Goal: Task Accomplishment & Management: Manage account settings

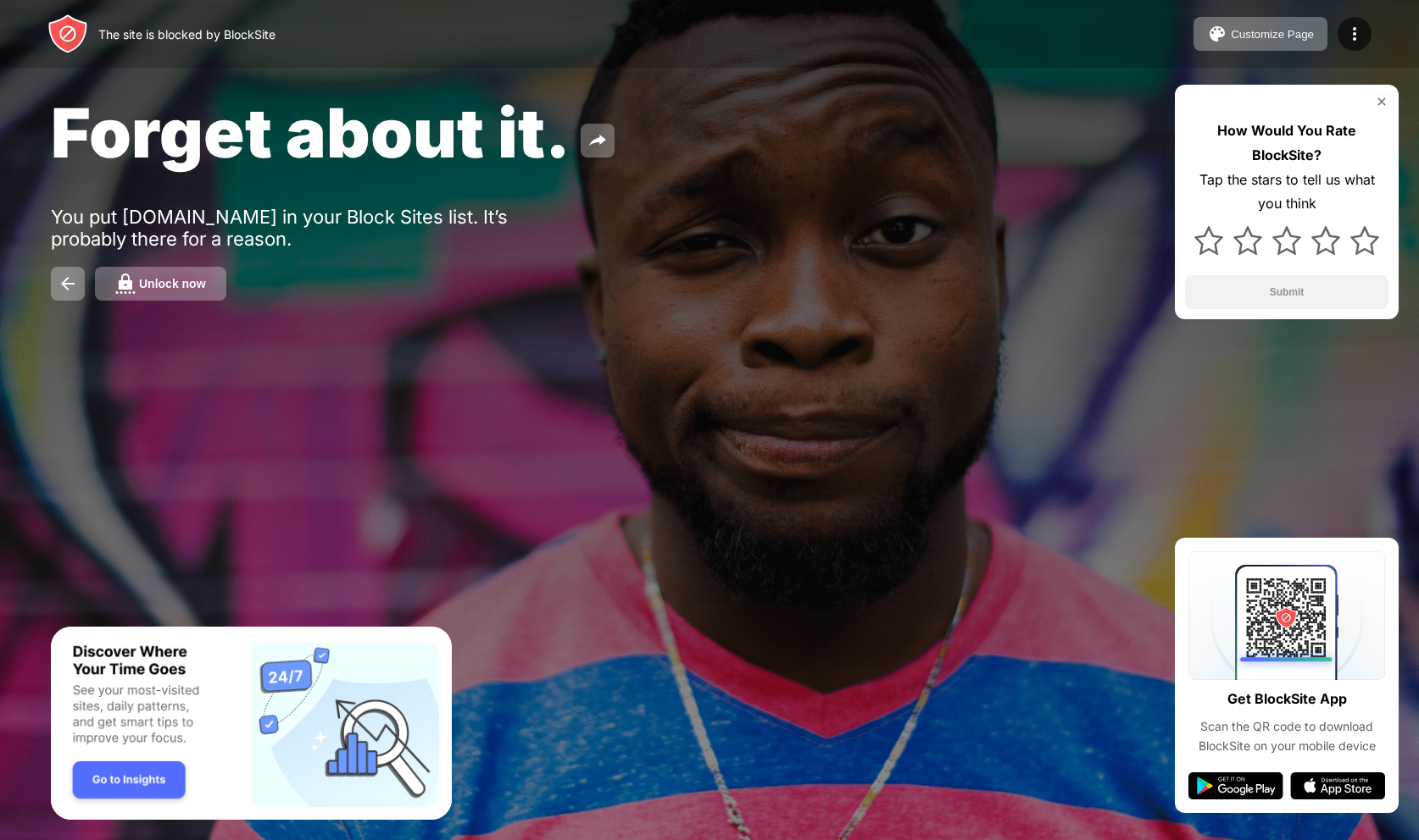
click at [1383, 106] on img at bounding box center [1381, 102] width 14 height 14
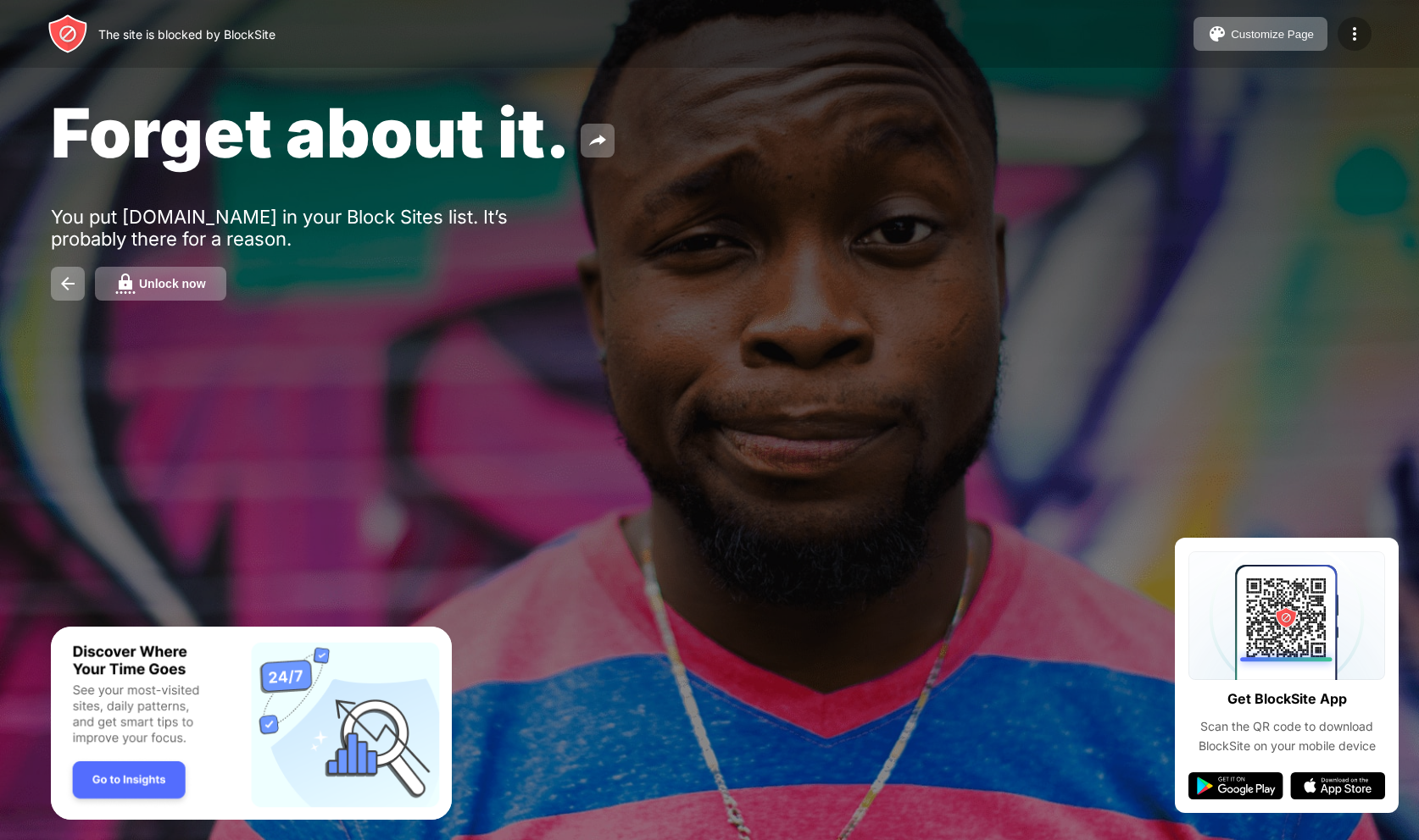
click at [1355, 30] on img at bounding box center [1354, 34] width 21 height 21
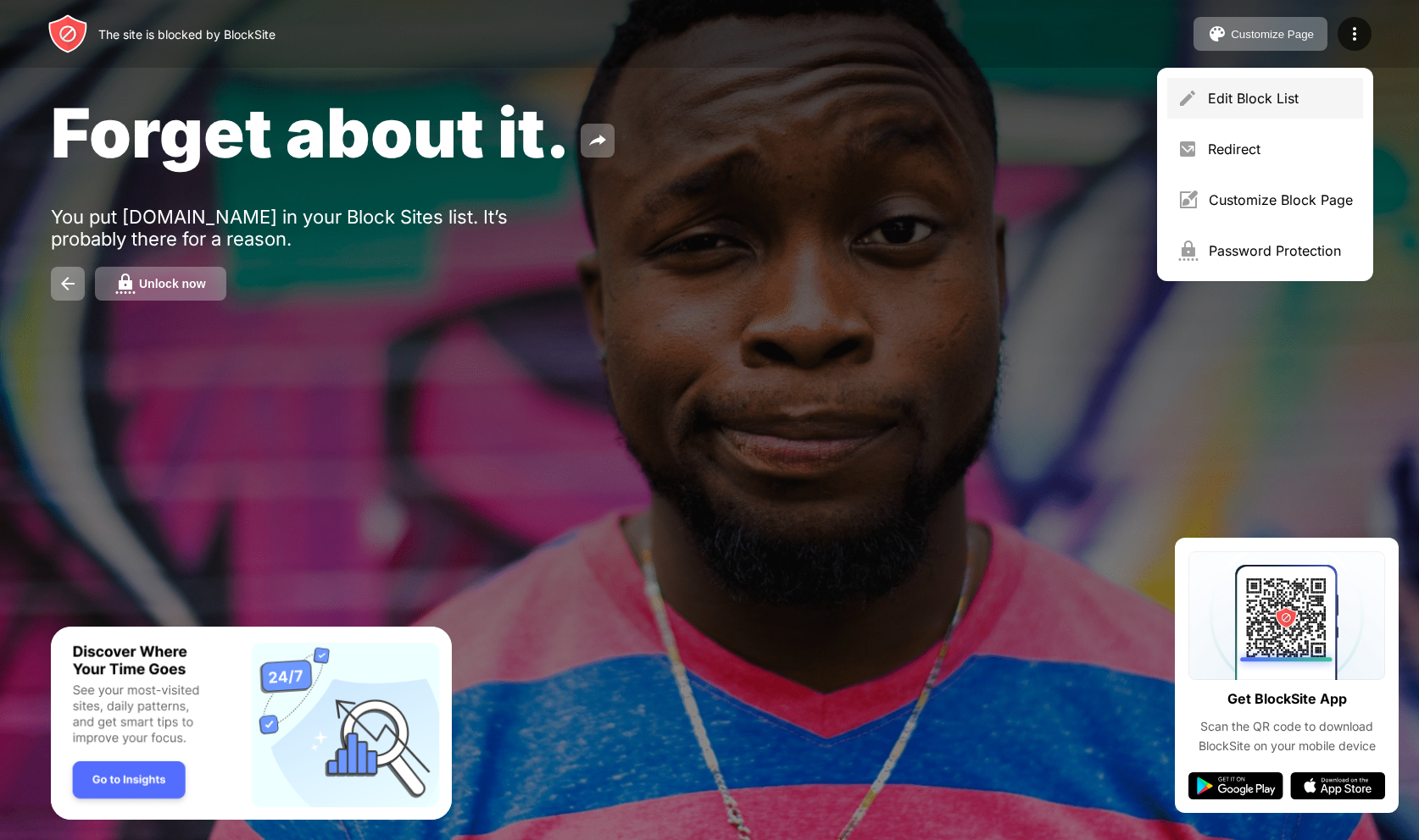
click at [1271, 92] on div "Edit Block List" at bounding box center [1280, 98] width 145 height 17
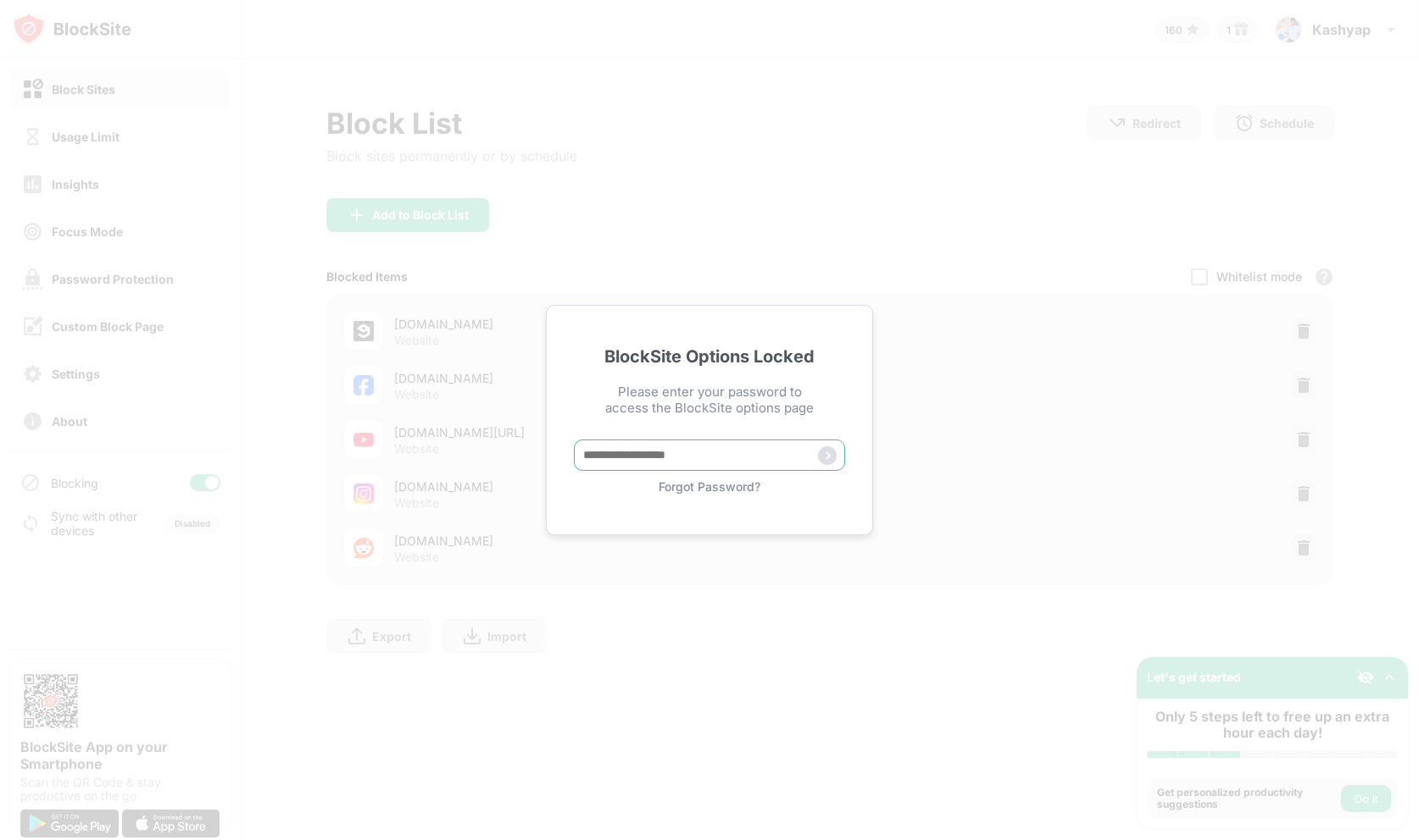
click at [687, 450] on input "text" at bounding box center [710, 455] width 271 height 32
type input "**********"
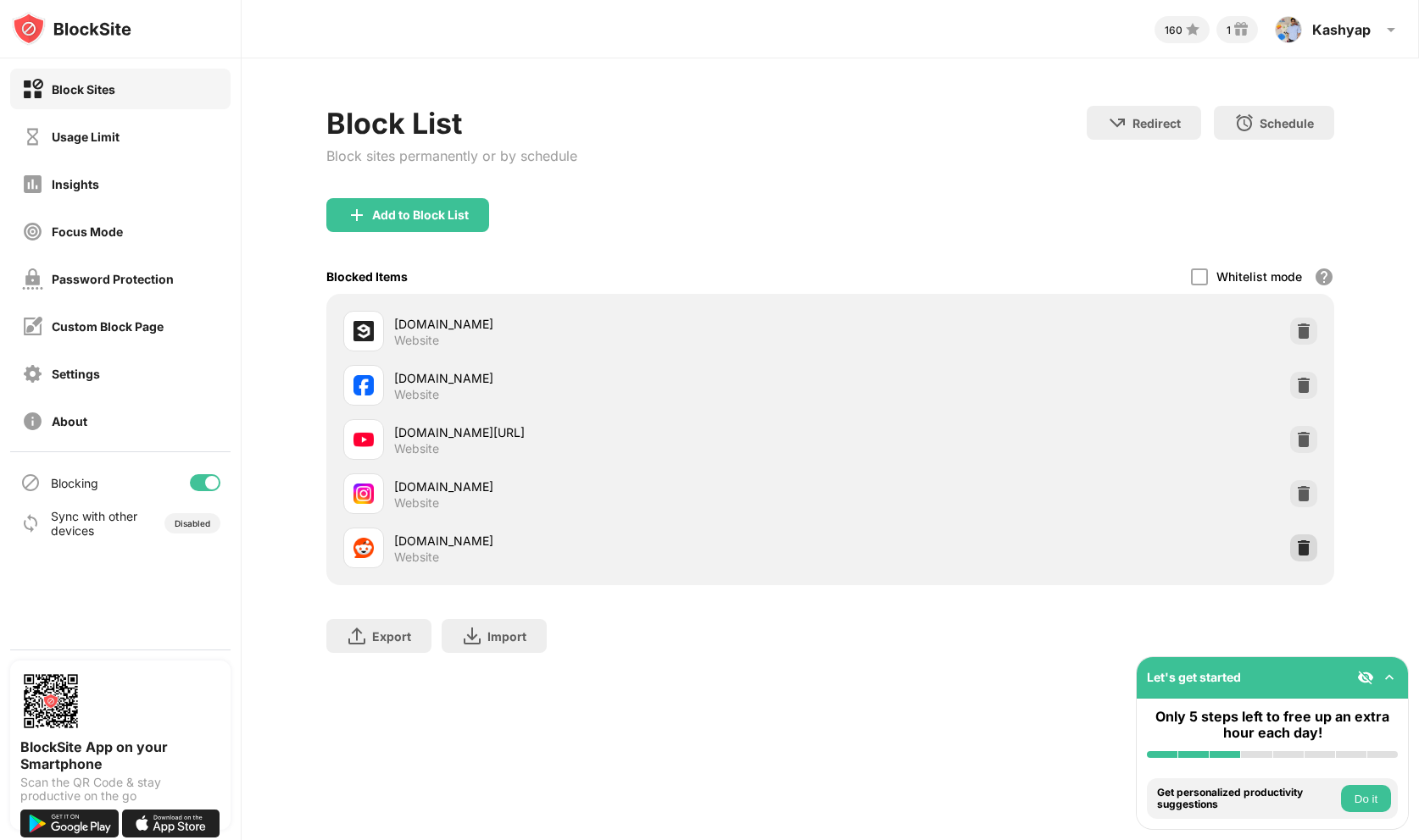
click at [1300, 548] on img at bounding box center [1303, 548] width 17 height 17
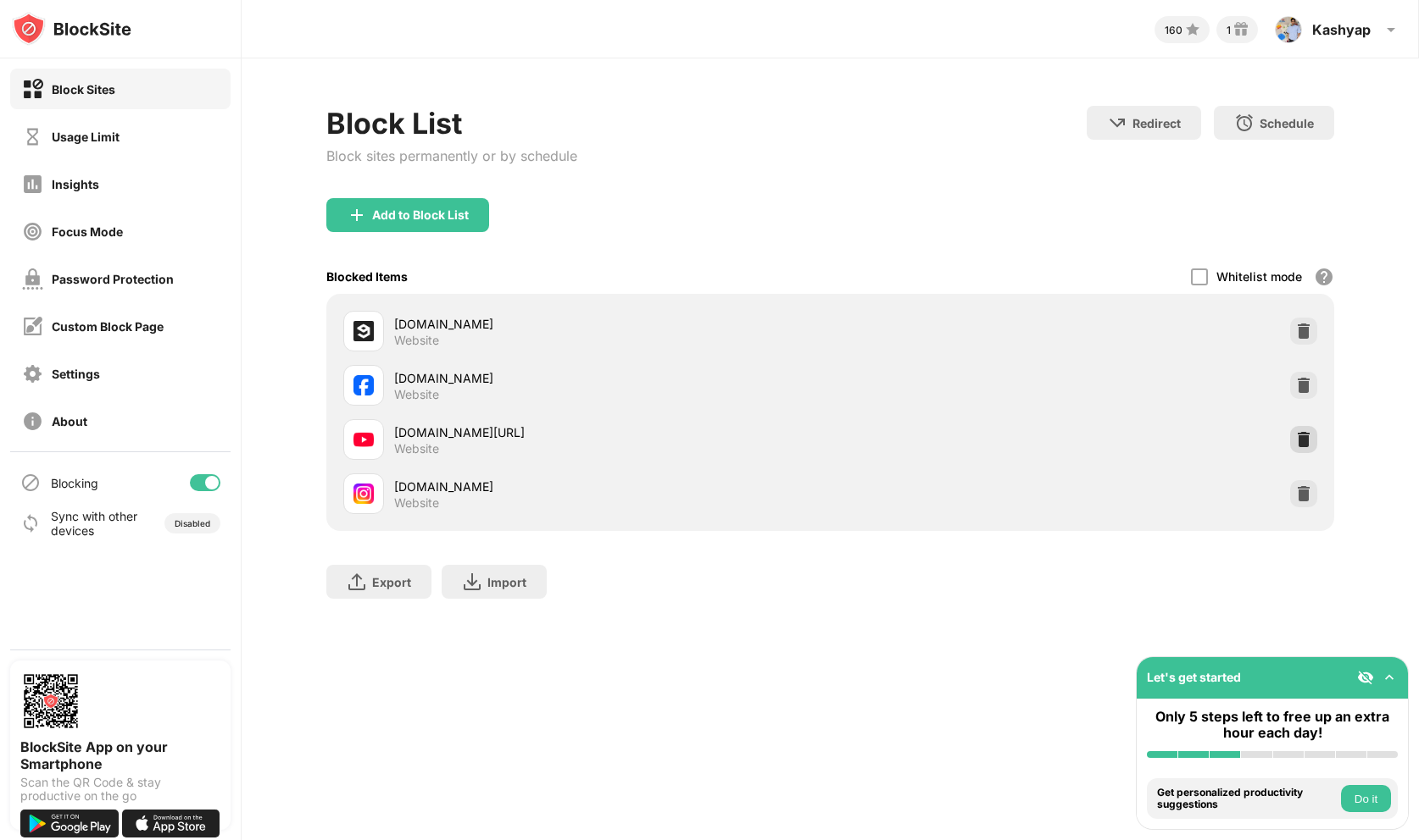
click at [1307, 440] on img at bounding box center [1303, 439] width 17 height 17
